Goal: Task Accomplishment & Management: Manage account settings

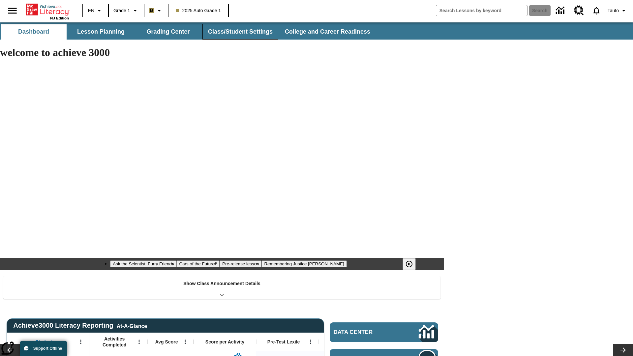
click at [239, 32] on button "Class/Student Settings" at bounding box center [240, 32] width 76 height 16
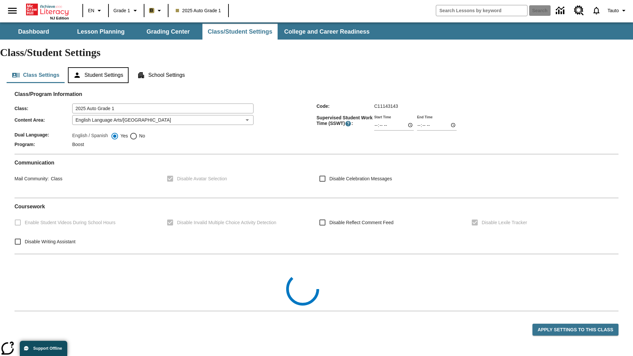
click at [99, 67] on button "Student Settings" at bounding box center [98, 75] width 60 height 16
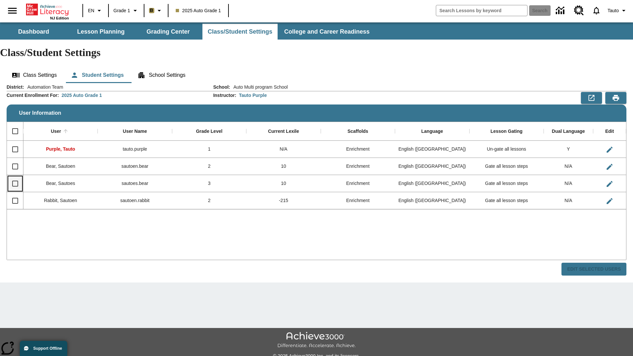
click at [15, 177] on input "Select row" at bounding box center [15, 184] width 14 height 14
checkbox input "true"
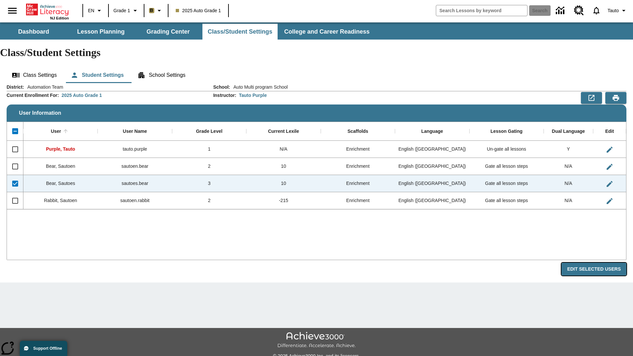
click at [597, 263] on button "Edit Selected Users" at bounding box center [594, 269] width 65 height 13
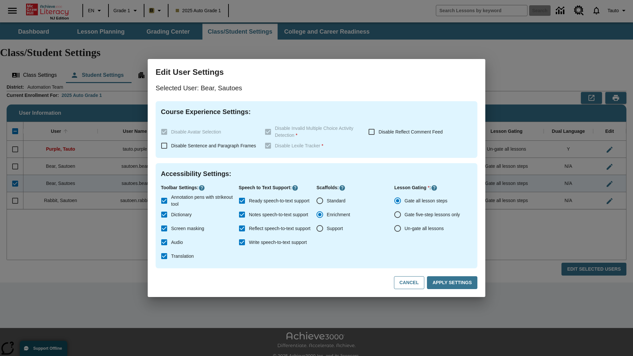
click at [398, 229] on input "Un-gate all lessons" at bounding box center [398, 229] width 14 height 14
radio input "true"
click at [453, 283] on button "Apply Settings" at bounding box center [452, 282] width 50 height 13
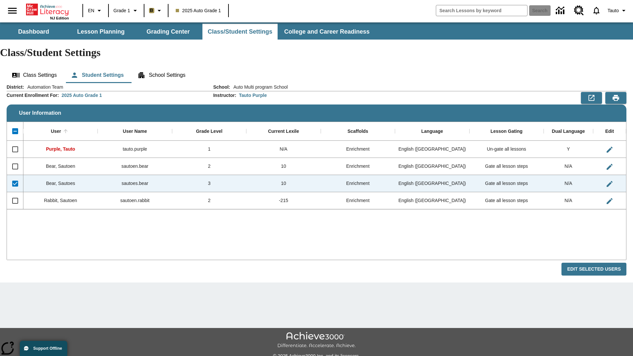
checkbox input "false"
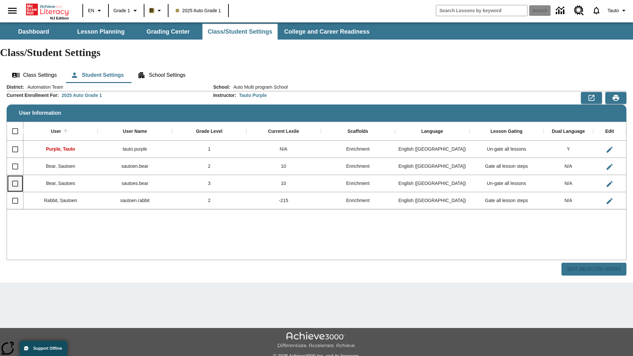
click at [15, 177] on input "Select row" at bounding box center [15, 184] width 14 height 14
checkbox input "true"
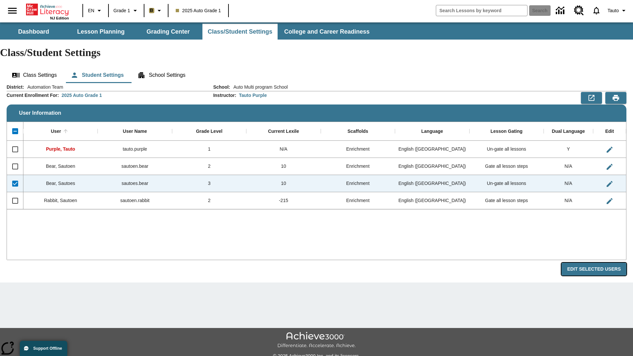
click at [597, 263] on button "Edit Selected Users" at bounding box center [594, 269] width 65 height 13
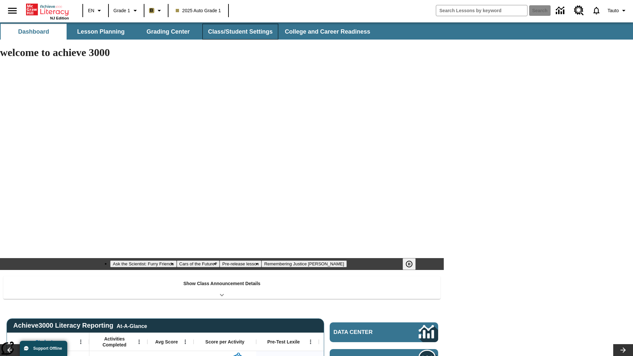
click at [239, 32] on button "Class/Student Settings" at bounding box center [240, 32] width 76 height 16
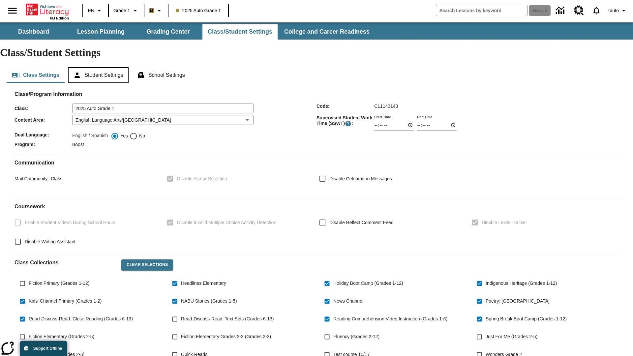
click at [99, 67] on button "Student Settings" at bounding box center [98, 75] width 60 height 16
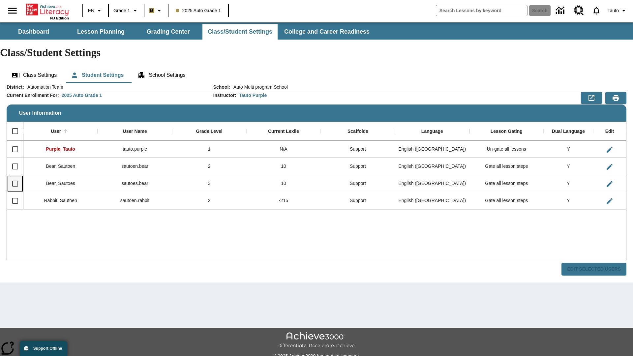
click at [15, 177] on input "Select row" at bounding box center [15, 184] width 14 height 14
checkbox input "true"
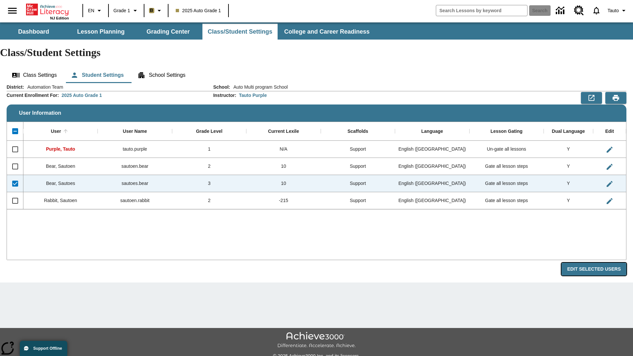
click at [597, 263] on button "Edit Selected Users" at bounding box center [594, 269] width 65 height 13
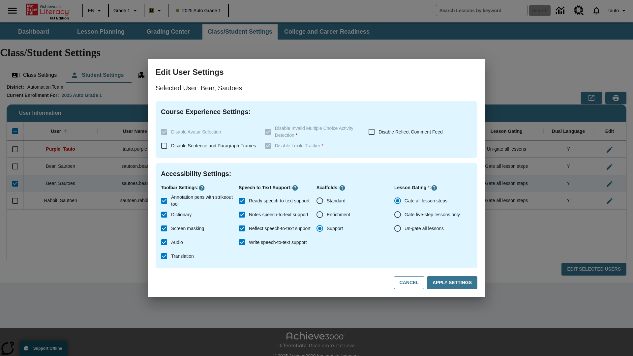
click at [398, 229] on input "Un-gate all lessons" at bounding box center [398, 229] width 14 height 14
radio input "true"
click at [453, 283] on button "Apply Settings" at bounding box center [452, 282] width 50 height 13
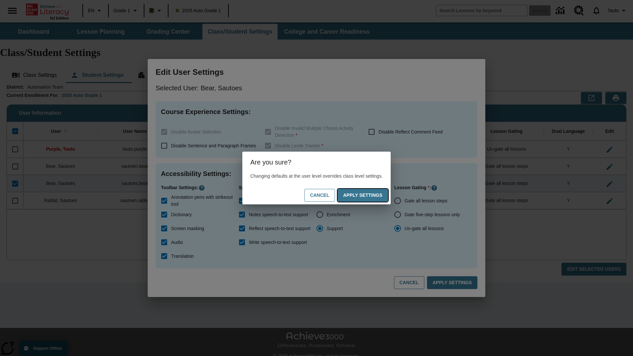
click at [369, 195] on button "Apply Settings" at bounding box center [363, 195] width 50 height 13
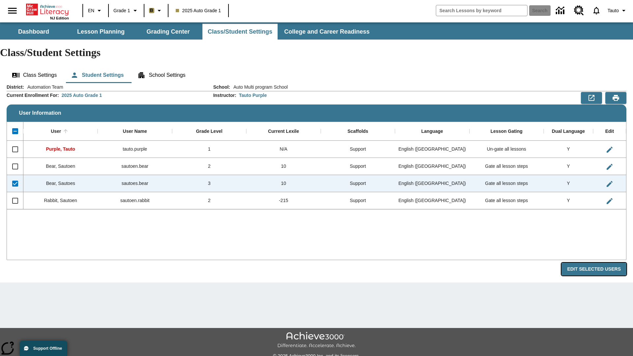
radio input "true"
checkbox input "false"
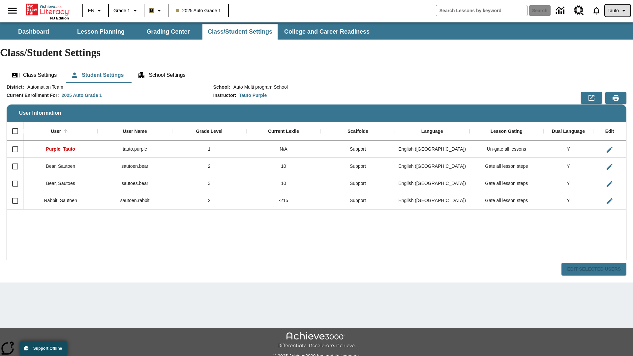
click at [617, 11] on span "Tauto" at bounding box center [613, 10] width 11 height 7
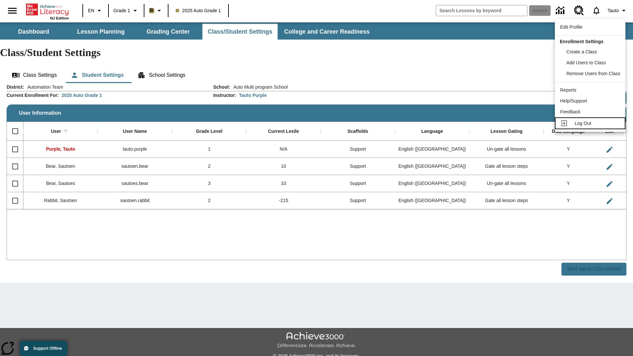
click at [591, 123] on span "Log Out" at bounding box center [583, 123] width 16 height 5
